Goal: Navigation & Orientation: Find specific page/section

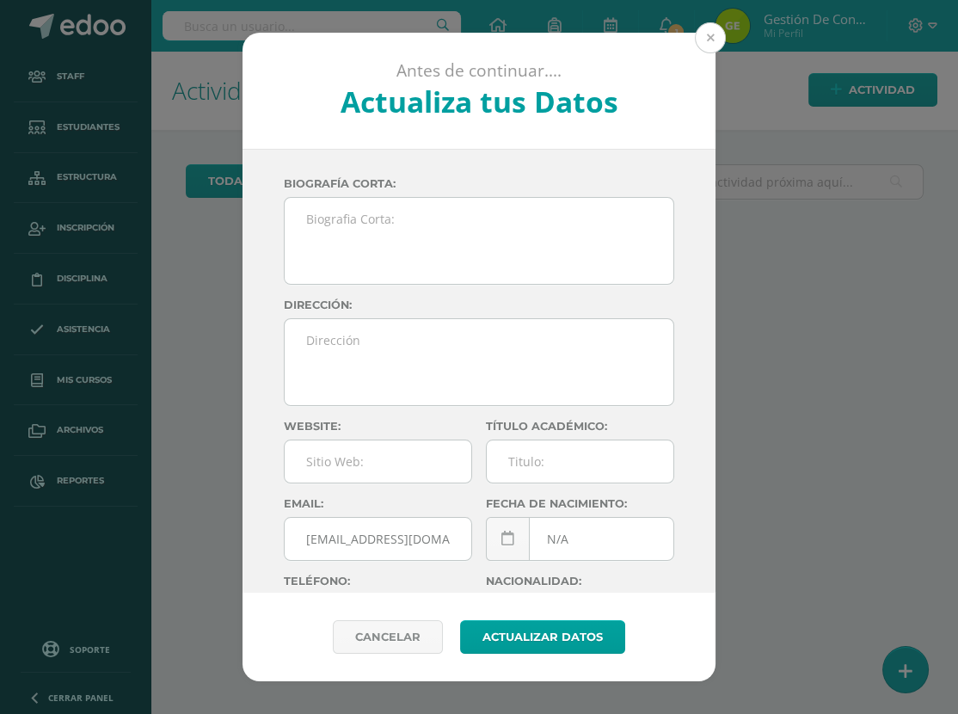
click at [715, 35] on button at bounding box center [710, 37] width 31 height 31
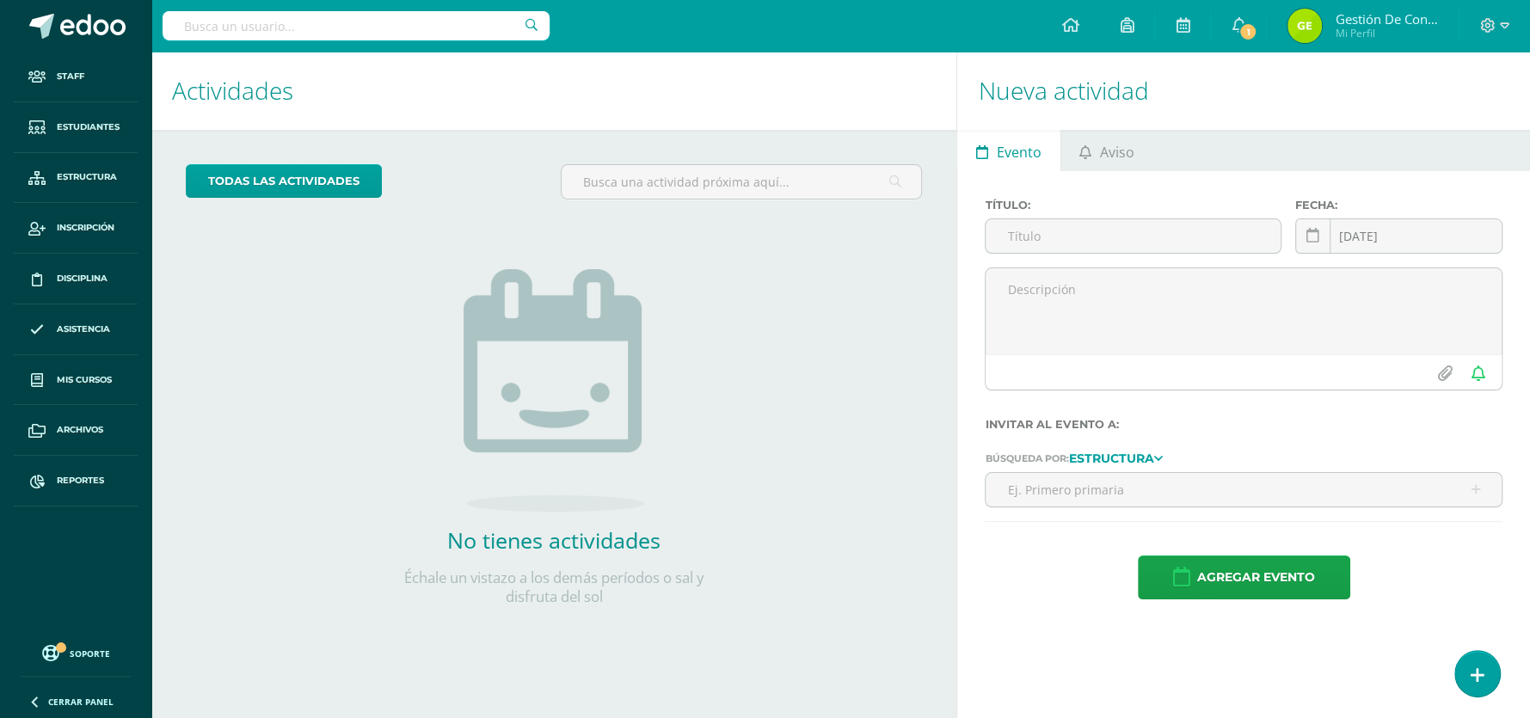
click at [957, 18] on img at bounding box center [1304, 26] width 34 height 34
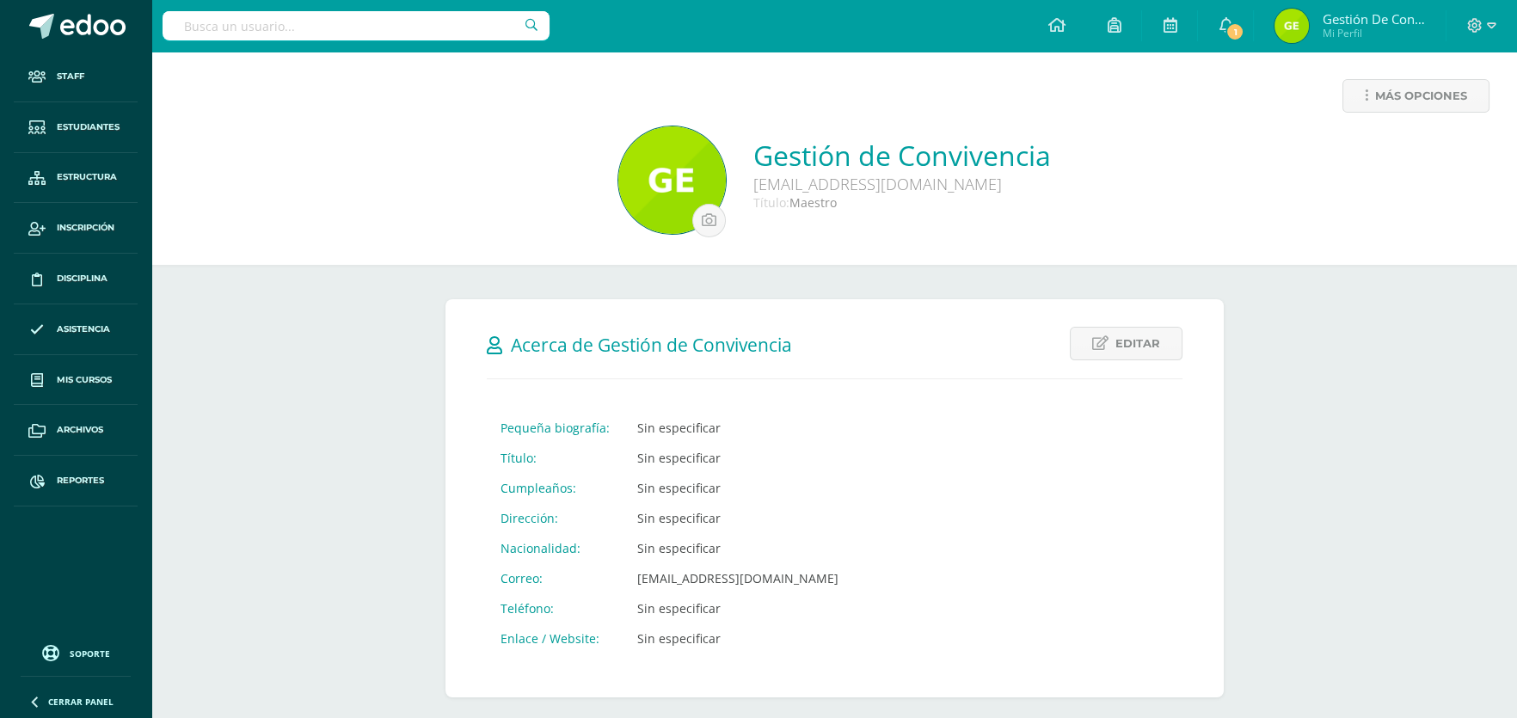
click at [1365, 34] on span "Mi Perfil" at bounding box center [1373, 33] width 103 height 15
click at [1366, 19] on span "Gestión de Convivencia" at bounding box center [1373, 18] width 103 height 17
click at [1499, 28] on div at bounding box center [1482, 26] width 71 height 52
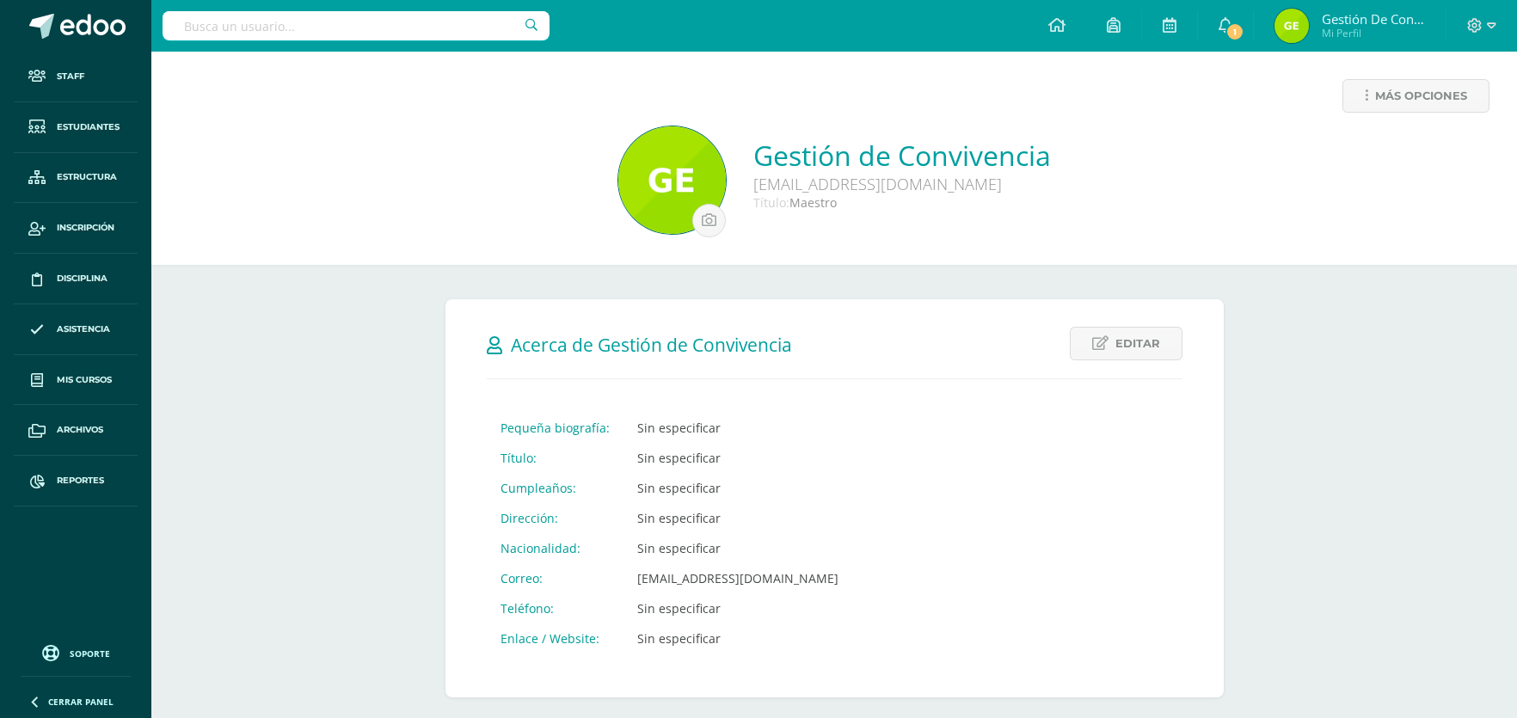
click at [1496, 27] on div at bounding box center [1482, 26] width 71 height 52
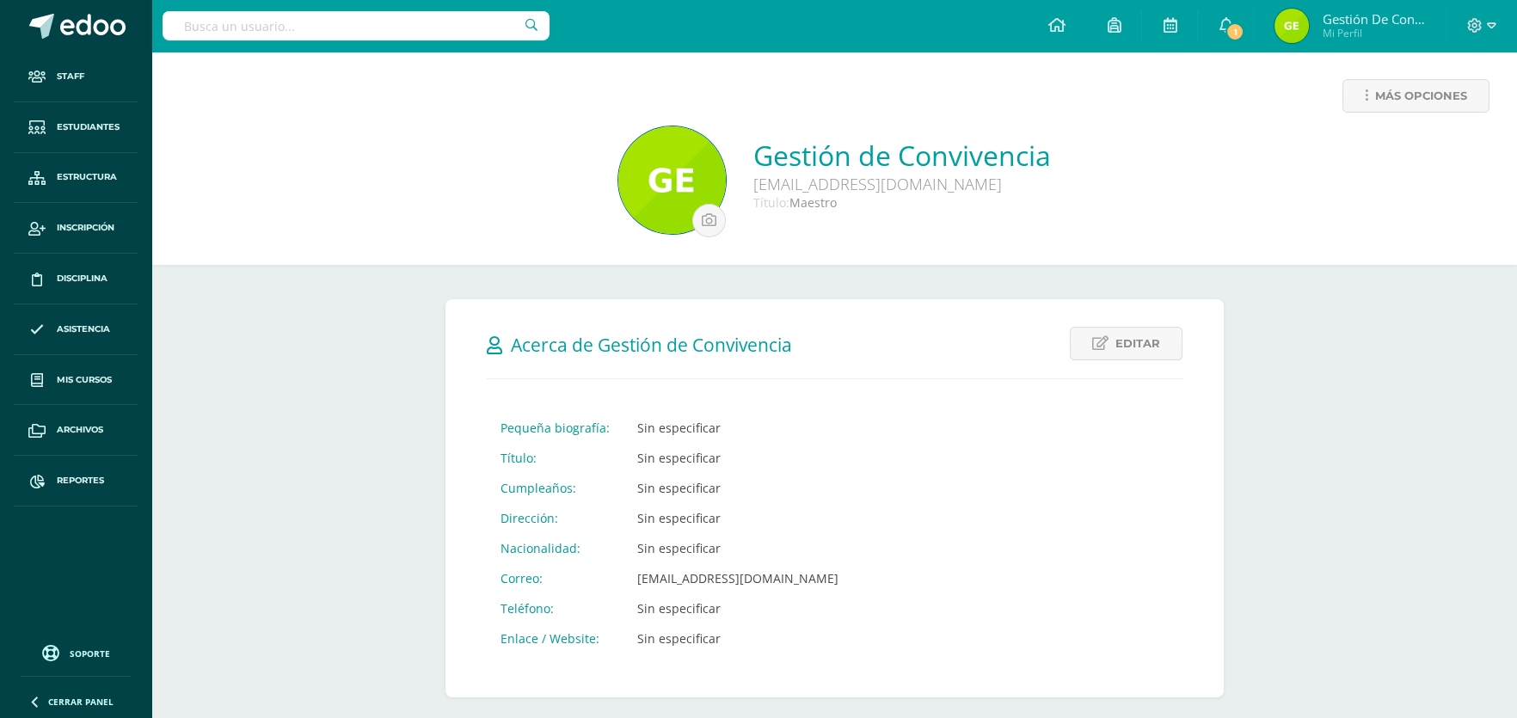
drag, startPoint x: 0, startPoint y: 0, endPoint x: 1496, endPoint y: 27, distance: 1495.9
click at [1496, 27] on div at bounding box center [1482, 26] width 71 height 52
drag, startPoint x: 1319, startPoint y: 22, endPoint x: 1300, endPoint y: 25, distance: 19.1
click at [1318, 22] on span "Gestión de Convivencia Mi Perfil" at bounding box center [1349, 26] width 157 height 34
click at [1282, 25] on img at bounding box center [1292, 26] width 34 height 34
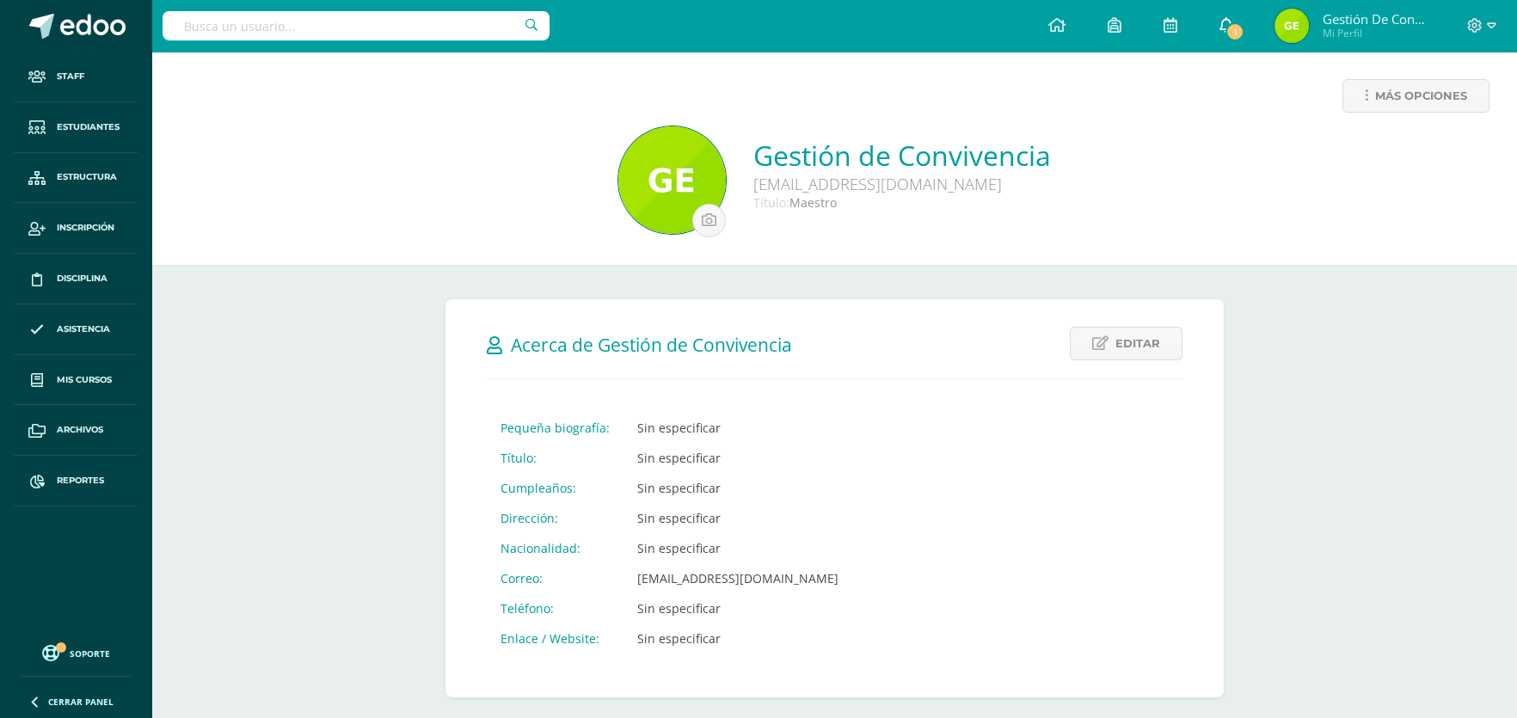
click at [1232, 35] on span "1" at bounding box center [1235, 31] width 19 height 19
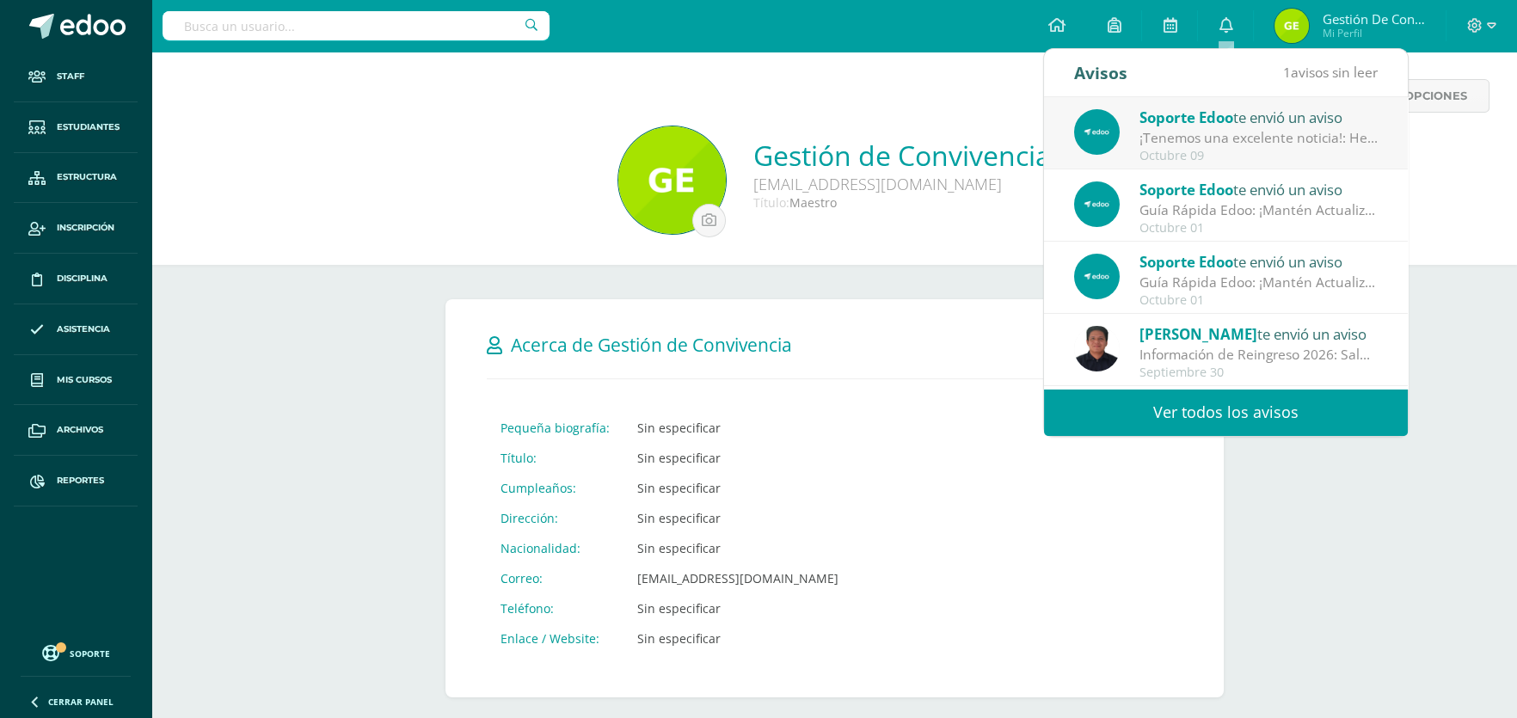
click at [1236, 149] on div "Octubre 09" at bounding box center [1259, 156] width 239 height 15
